Goal: Information Seeking & Learning: Find contact information

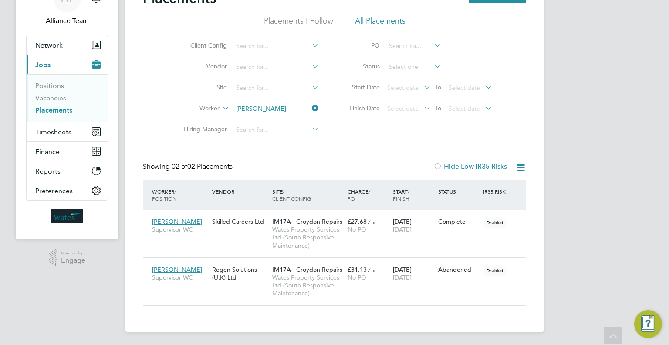
scroll to position [41, 76]
click at [59, 133] on span "Timesheets" at bounding box center [53, 132] width 36 height 8
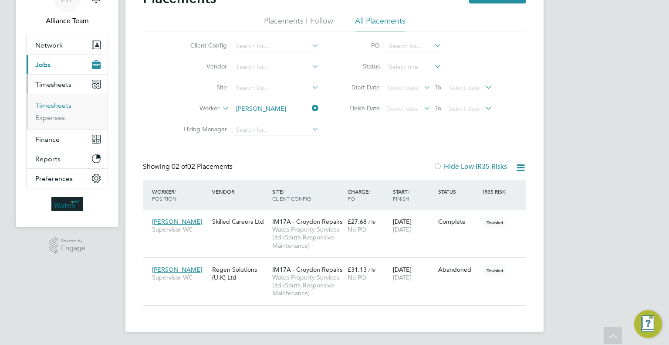
click at [48, 107] on link "Timesheets" at bounding box center [53, 105] width 36 height 8
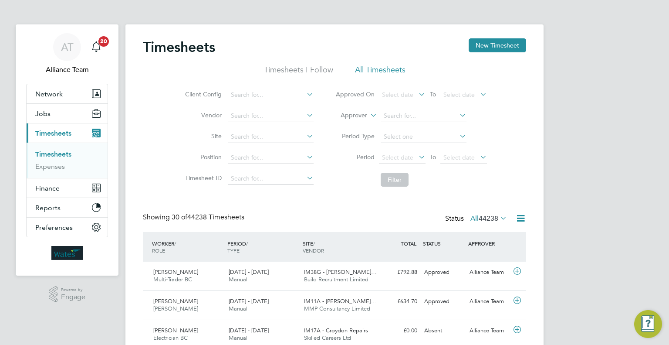
click at [361, 120] on li "Approver" at bounding box center [410, 115] width 173 height 21
click at [351, 118] on label "Approver" at bounding box center [347, 115] width 39 height 9
click at [355, 126] on li "Worker" at bounding box center [345, 125] width 43 height 11
click at [395, 117] on input at bounding box center [424, 116] width 86 height 12
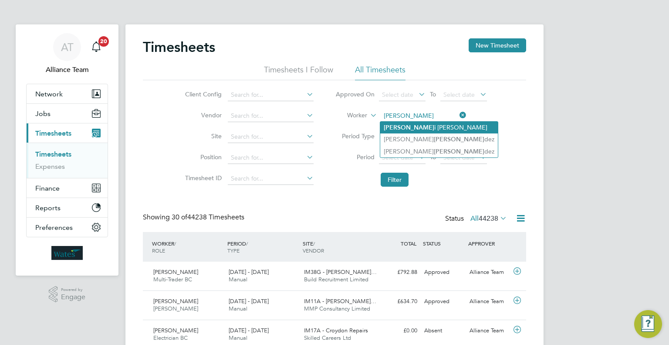
click at [446, 127] on li "Hernan i Gomes" at bounding box center [439, 128] width 118 height 12
type input "Hernani Gomes"
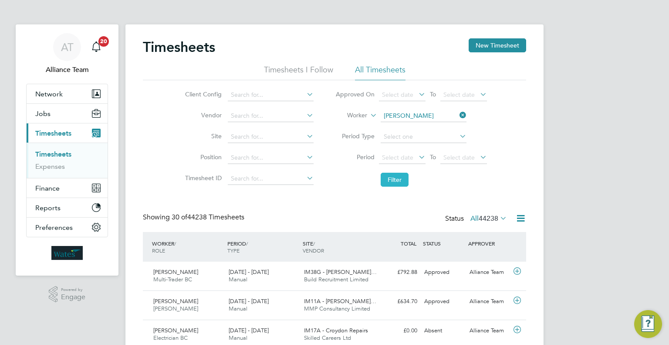
click at [392, 181] on button "Filter" at bounding box center [395, 179] width 28 height 14
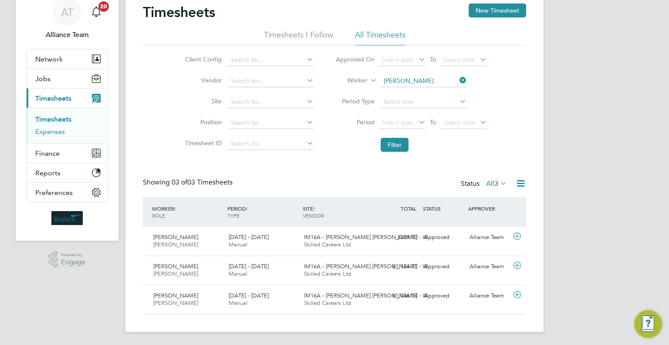
drag, startPoint x: 59, startPoint y: 128, endPoint x: 88, endPoint y: 125, distance: 28.9
click at [59, 128] on link "Expenses" at bounding box center [50, 131] width 30 height 8
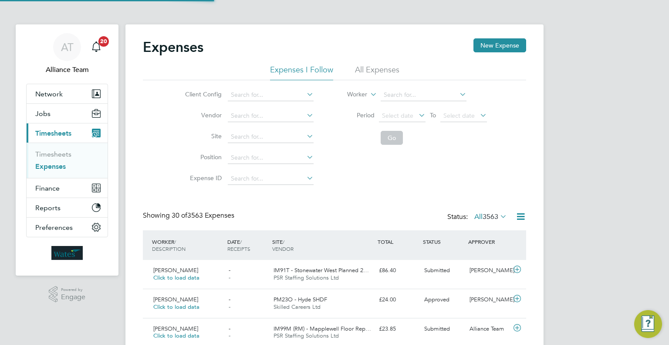
scroll to position [4, 4]
click at [398, 93] on input at bounding box center [424, 95] width 86 height 12
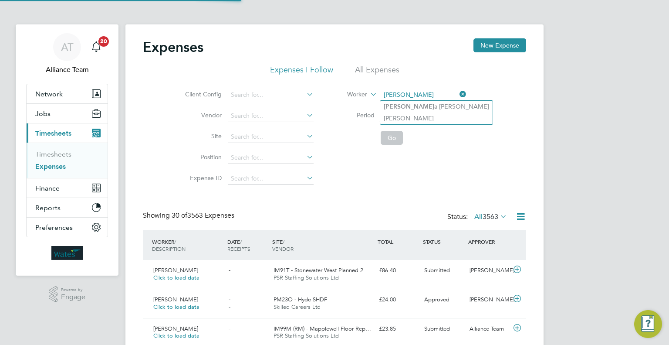
click at [424, 106] on li "Trish a Moore" at bounding box center [436, 107] width 112 height 12
type input "Trisha Moore"
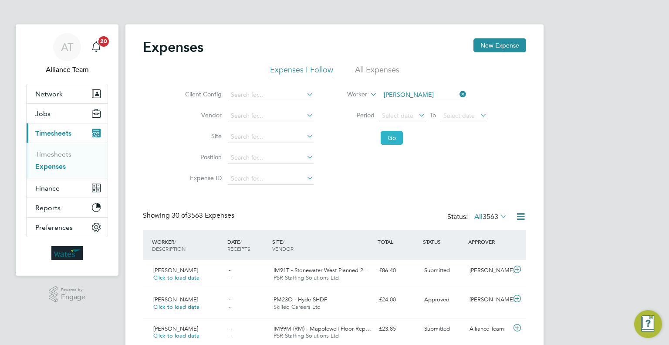
click at [392, 137] on button "Go" at bounding box center [392, 138] width 22 height 14
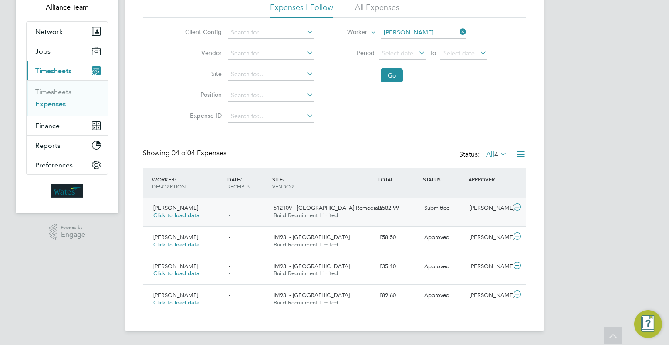
click at [437, 219] on div "Trisha Moore Click to load data - - 512109 - St Leger Towers Remedials Build Re…" at bounding box center [334, 211] width 383 height 29
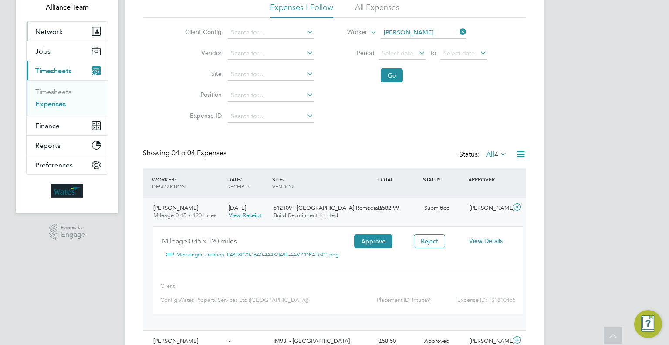
click at [61, 34] on span "Network" at bounding box center [48, 31] width 27 height 8
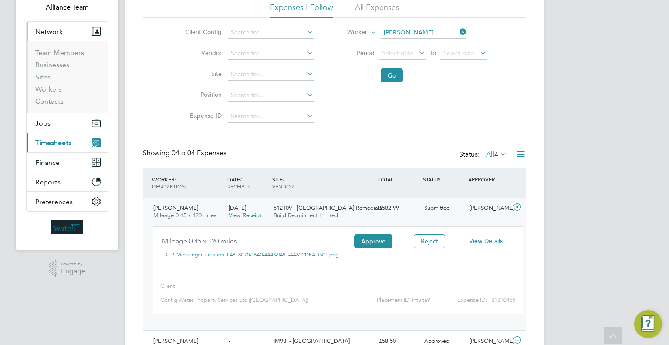
click at [74, 36] on button "Network" at bounding box center [67, 31] width 81 height 19
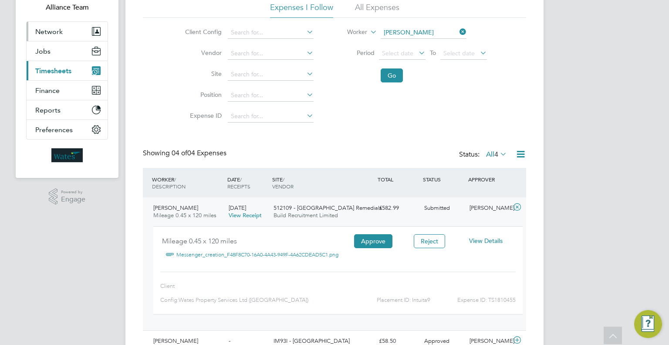
click at [57, 26] on button "Network" at bounding box center [67, 31] width 81 height 19
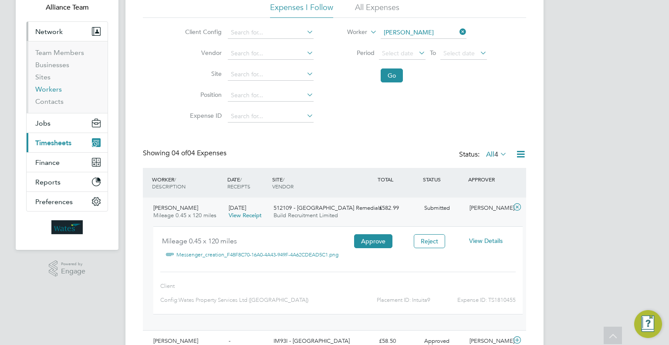
click at [51, 86] on link "Workers" at bounding box center [48, 89] width 27 height 8
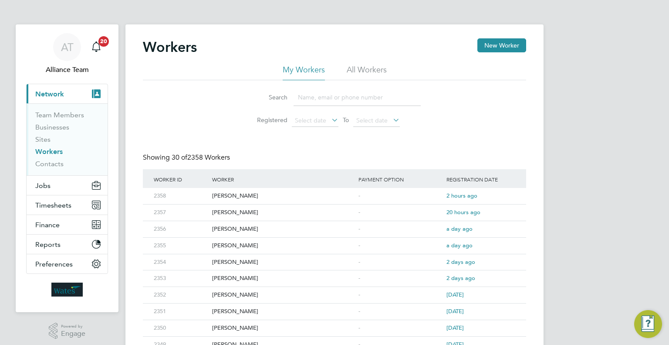
click at [341, 94] on input at bounding box center [357, 97] width 127 height 17
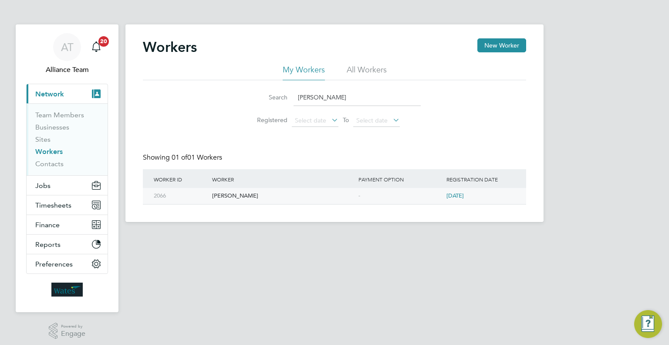
type input "daniel lewi"
click at [304, 198] on div "[PERSON_NAME]" at bounding box center [283, 196] width 146 height 16
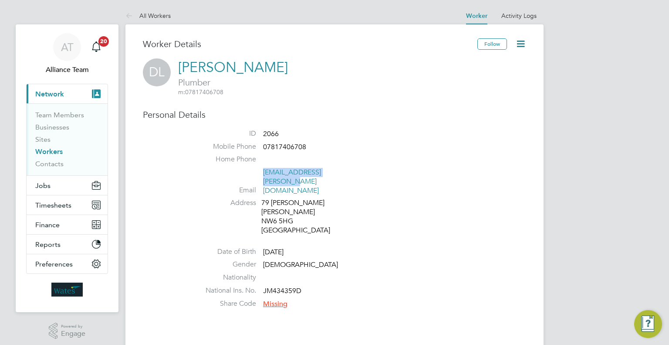
drag, startPoint x: 355, startPoint y: 169, endPoint x: 264, endPoint y: 174, distance: 91.2
click at [264, 174] on li "Email [EMAIL_ADDRESS][PERSON_NAME][DOMAIN_NAME]" at bounding box center [360, 183] width 331 height 30
copy link "[EMAIL_ADDRESS][PERSON_NAME][DOMAIN_NAME]"
drag, startPoint x: 153, startPoint y: 190, endPoint x: 150, endPoint y: 235, distance: 44.6
click at [153, 190] on div "Personal Details ID 2066 Mobile Phone [PHONE_NUMBER] Home Phone Email [EMAIL_AD…" at bounding box center [334, 210] width 383 height 203
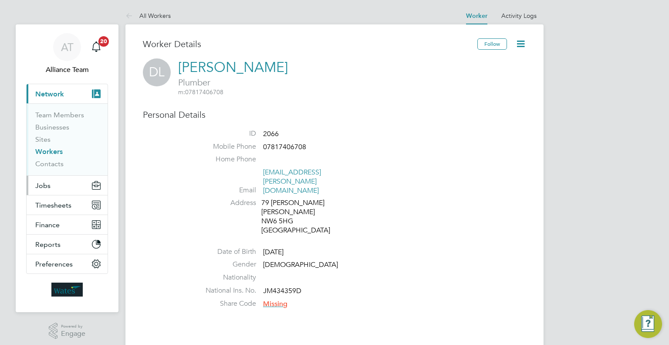
click at [57, 179] on button "Jobs" at bounding box center [67, 185] width 81 height 19
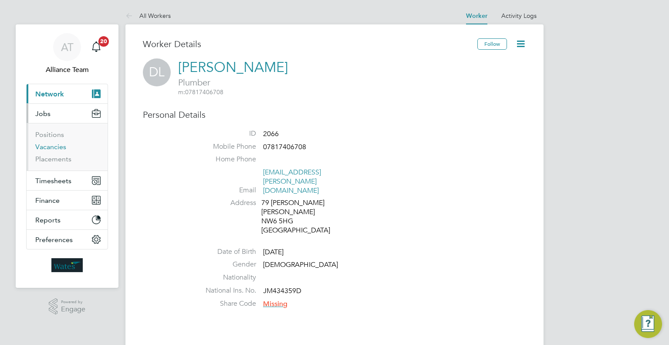
click at [47, 142] on link "Vacancies" at bounding box center [50, 146] width 31 height 8
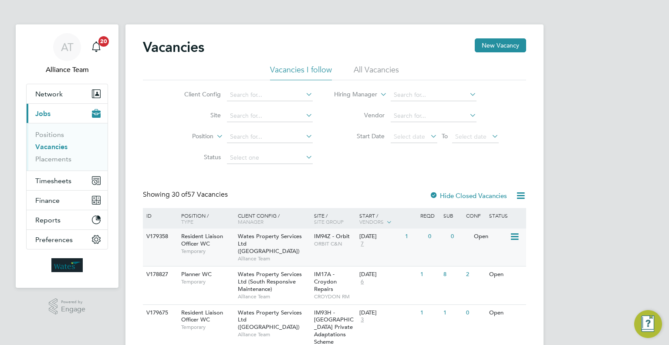
click at [369, 252] on div "V179358 Resident Liaison Officer WC Temporary Wates Property Services Ltd (Cent…" at bounding box center [334, 246] width 383 height 37
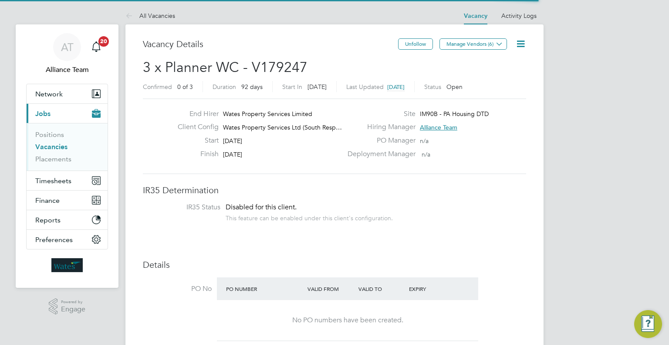
scroll to position [15, 91]
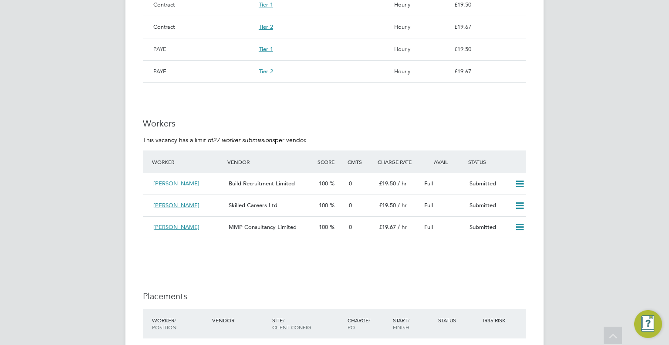
click at [157, 243] on li "Worker Vendor Score Cmts Charge Rate Avail Status Adrian Hutton-Mills Build Rec…" at bounding box center [334, 198] width 383 height 97
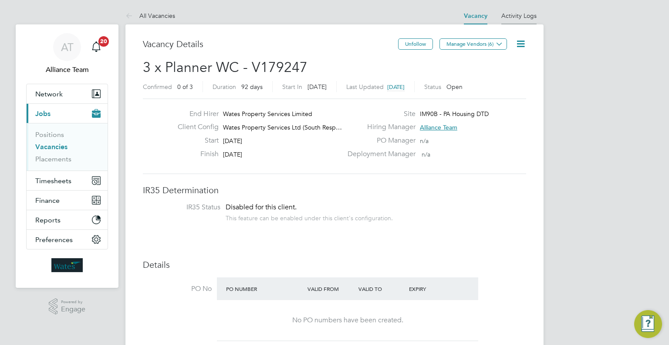
click at [517, 10] on li "Activity Logs" at bounding box center [518, 15] width 35 height 17
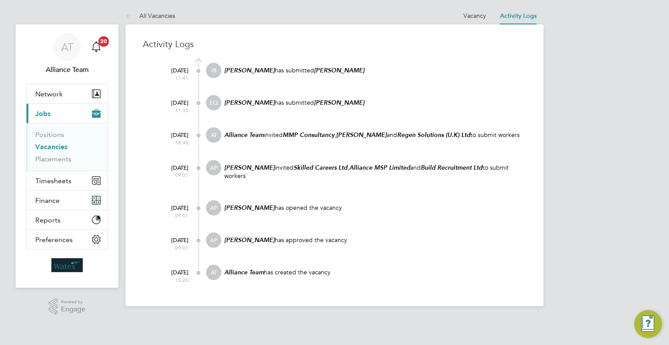
drag, startPoint x: 474, startPoint y: 9, endPoint x: 443, endPoint y: 10, distance: 31.0
click at [474, 8] on li "Vacancy" at bounding box center [474, 15] width 23 height 17
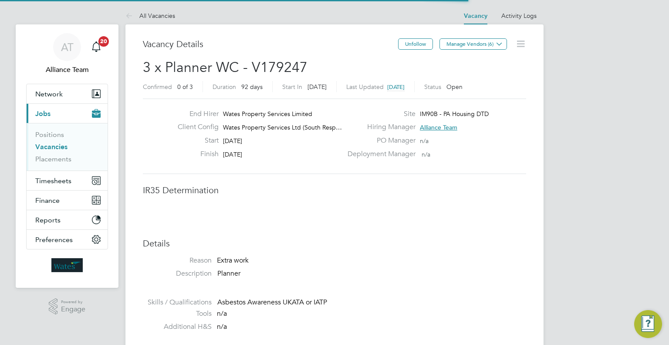
scroll to position [15, 136]
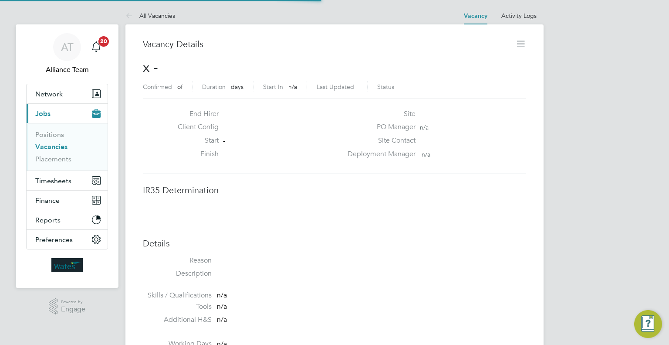
scroll to position [14, 172]
